Goal: Browse casually

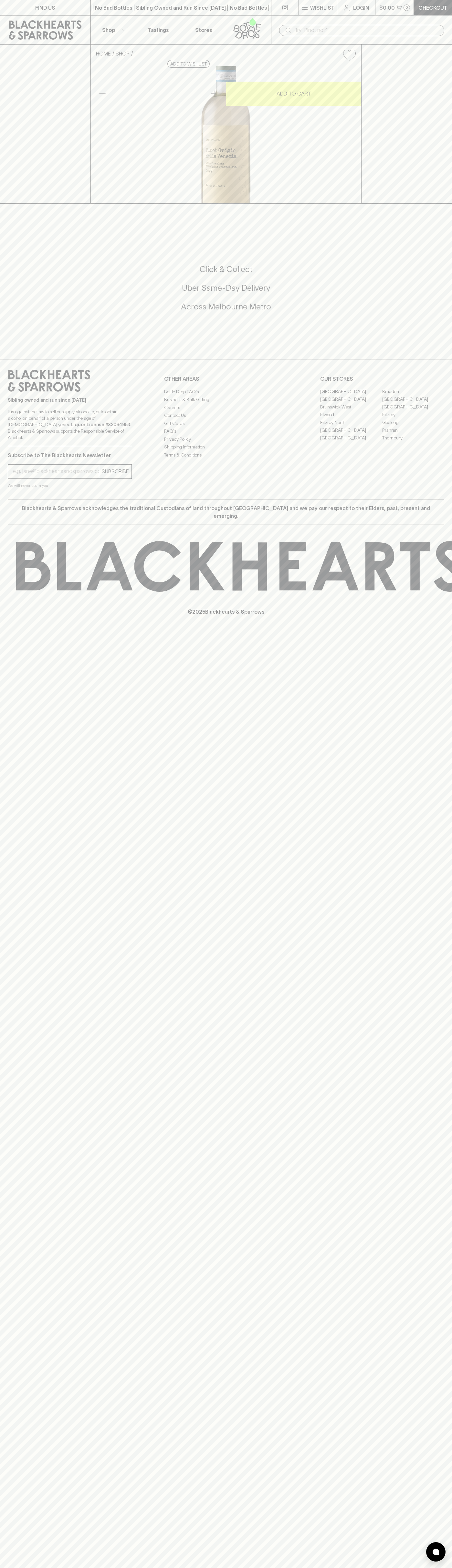
click at [451, 781] on div "FIND US | No Bad Bottles | Sibling Owned and Run Since [DATE] | No Bad Bottles …" at bounding box center [226, 784] width 452 height 1568
click at [155, 1567] on html "FIND US | No Bad Bottles | Sibling Owned and Run Since [DATE] | No Bad Bottles …" at bounding box center [226, 784] width 452 height 1568
click at [18, 632] on div "© 2025 Blackhearts & Sparrows" at bounding box center [226, 578] width 452 height 107
